Goal: Complete application form

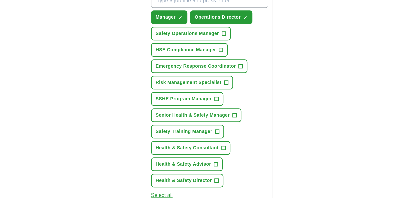
scroll to position [265, 0]
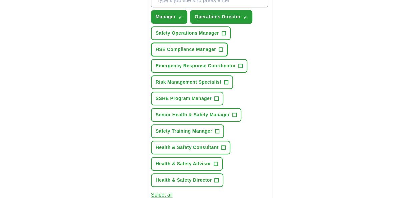
click at [221, 49] on span "+" at bounding box center [220, 49] width 4 height 5
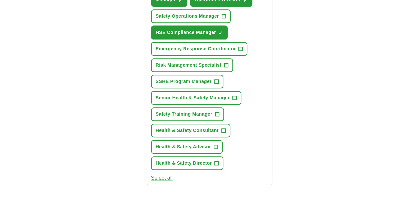
scroll to position [282, 0]
click at [237, 97] on button "Senior Health & Safety Manager +" at bounding box center [196, 98] width 90 height 14
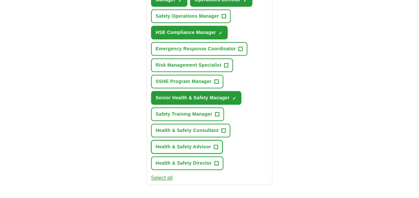
click at [215, 145] on span "+" at bounding box center [215, 146] width 4 height 5
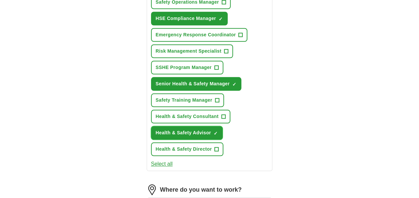
scroll to position [296, 0]
click at [242, 35] on button "Emergency Response Coordinator +" at bounding box center [199, 35] width 97 height 14
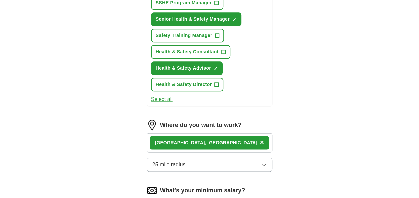
scroll to position [362, 0]
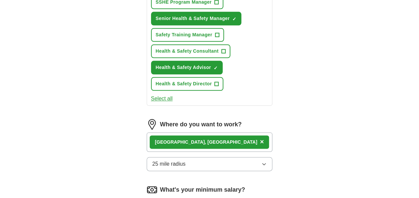
click at [167, 98] on button "Select all" at bounding box center [162, 99] width 22 height 8
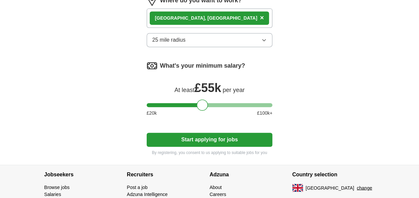
scroll to position [490, 0]
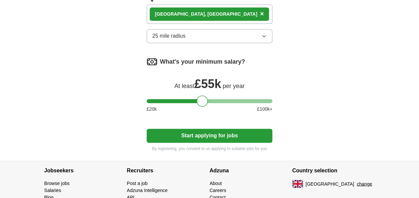
click at [212, 135] on button "Start applying for jobs" at bounding box center [210, 136] width 126 height 14
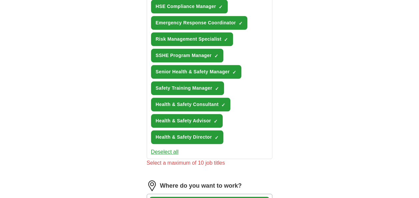
scroll to position [309, 0]
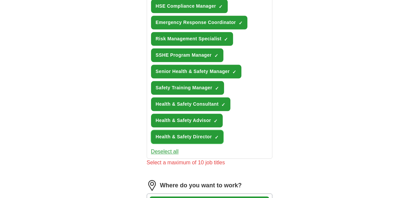
click at [0, 0] on span "×" at bounding box center [0, 0] width 0 height 0
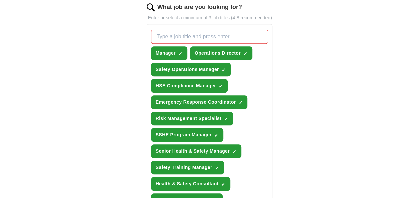
scroll to position [226, 0]
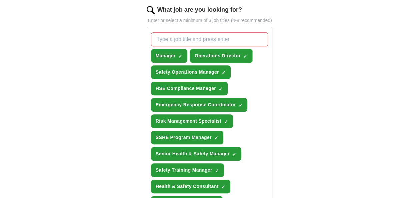
click at [0, 0] on span "×" at bounding box center [0, 0] width 0 height 0
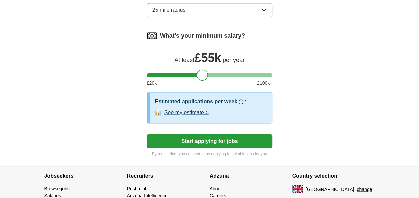
scroll to position [528, 0]
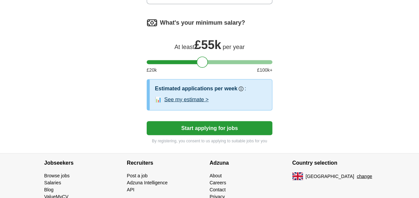
click at [203, 99] on button "See my estimate >" at bounding box center [186, 99] width 44 height 8
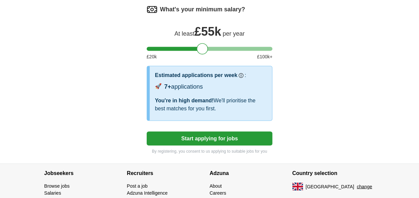
scroll to position [544, 0]
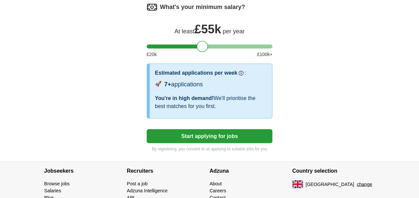
click at [223, 135] on button "Start applying for jobs" at bounding box center [210, 136] width 126 height 14
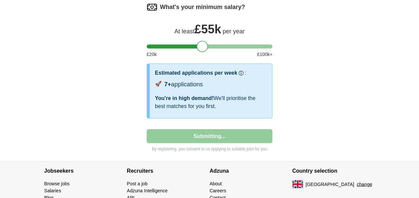
select select "**"
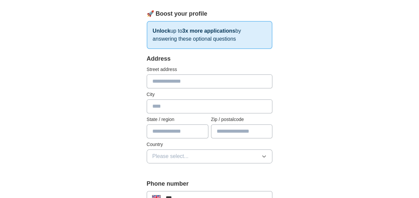
scroll to position [99, 0]
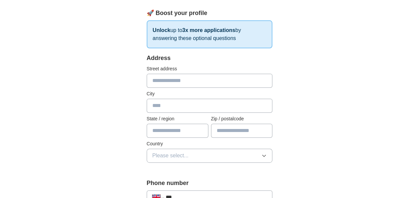
click at [192, 80] on input "text" at bounding box center [210, 81] width 126 height 14
type input "**********"
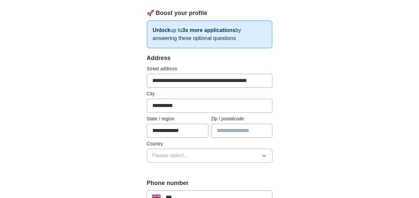
type input "*******"
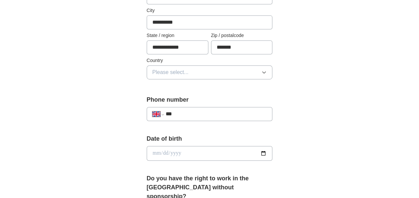
scroll to position [184, 0]
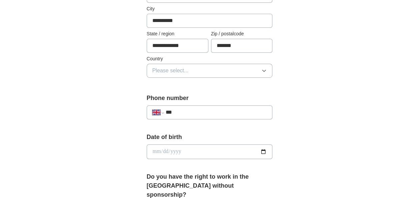
click at [258, 71] on button "Please select..." at bounding box center [210, 71] width 126 height 14
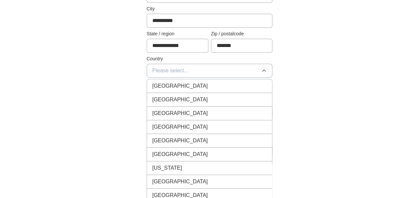
click at [215, 83] on div "[GEOGRAPHIC_DATA]" at bounding box center [209, 86] width 115 height 8
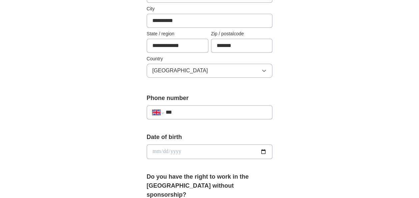
click at [211, 113] on input "***" at bounding box center [216, 112] width 101 height 8
type input "**********"
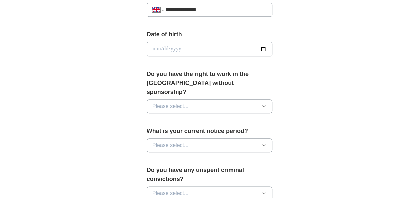
scroll to position [287, 0]
click at [239, 99] on button "Please select..." at bounding box center [210, 106] width 126 height 14
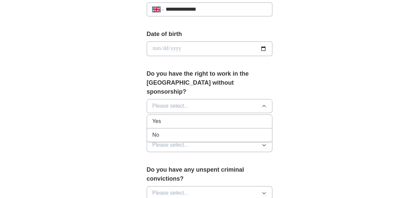
click at [188, 117] on div "Yes" at bounding box center [209, 121] width 115 height 8
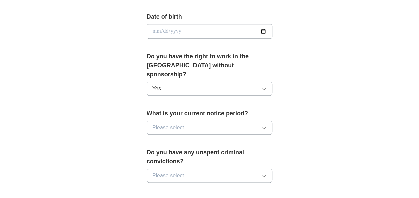
scroll to position [306, 0]
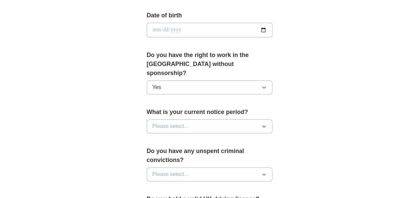
click at [266, 124] on icon "button" at bounding box center [263, 126] width 5 height 5
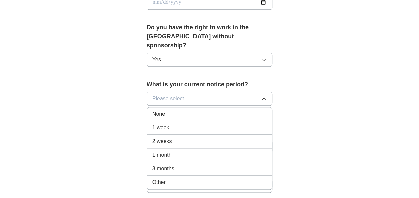
scroll to position [334, 0]
click at [171, 110] on div "None" at bounding box center [209, 114] width 115 height 8
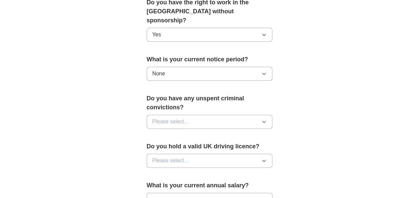
scroll to position [367, 0]
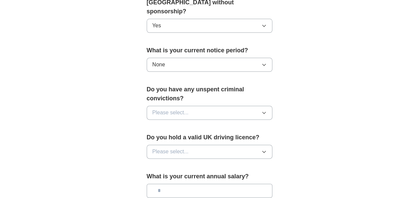
click at [262, 110] on icon "button" at bounding box center [263, 112] width 5 height 5
click at [190, 138] on div "No" at bounding box center [209, 142] width 115 height 8
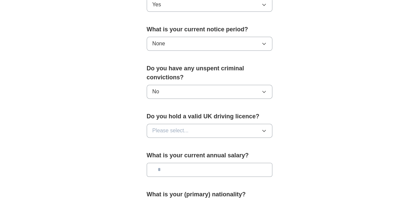
scroll to position [404, 0]
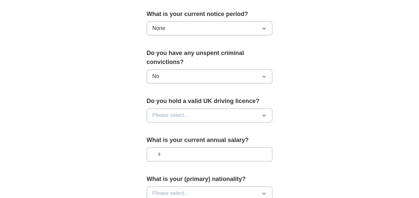
click at [241, 108] on button "Please select..." at bounding box center [210, 115] width 126 height 14
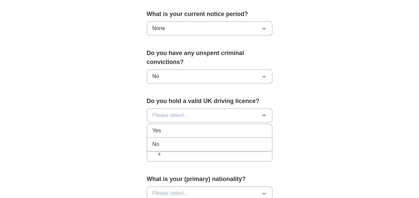
click at [205, 127] on div "Yes" at bounding box center [209, 131] width 115 height 8
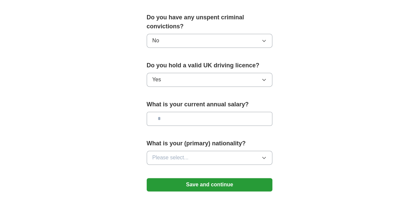
scroll to position [440, 0]
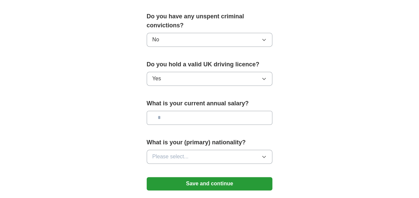
click at [247, 111] on input "text" at bounding box center [210, 118] width 126 height 14
type input "*******"
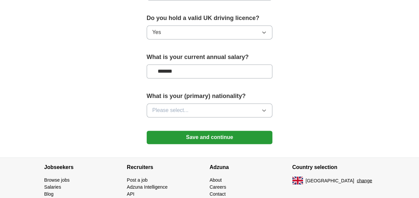
scroll to position [487, 0]
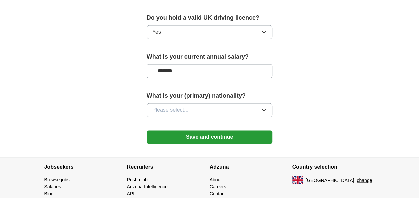
click at [262, 107] on icon "button" at bounding box center [263, 109] width 5 height 5
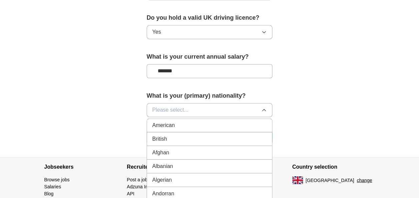
click at [205, 135] on div "British" at bounding box center [209, 139] width 115 height 8
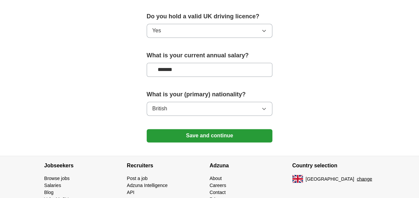
scroll to position [495, 0]
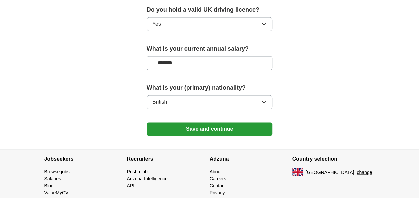
click at [235, 122] on button "Save and continue" at bounding box center [210, 128] width 126 height 13
